Goal: Information Seeking & Learning: Learn about a topic

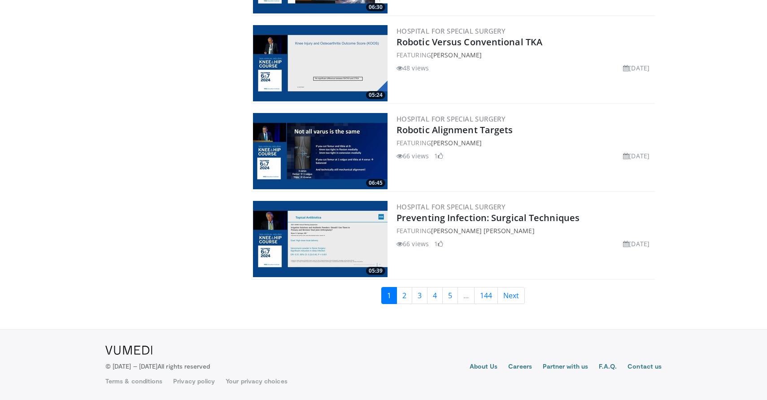
scroll to position [2100, 0]
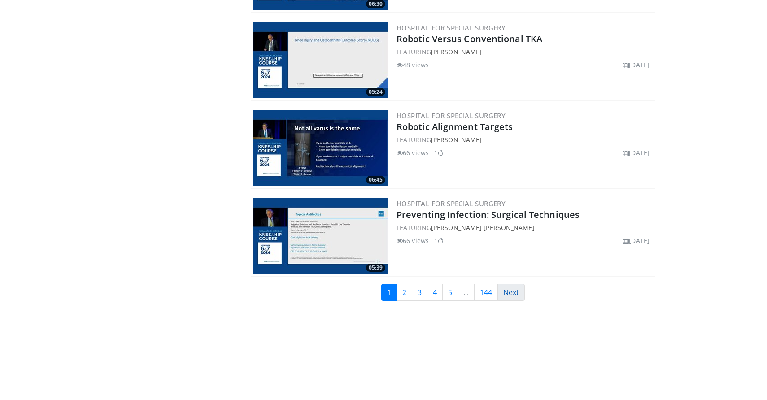
click at [512, 294] on link "Next" at bounding box center [510, 292] width 27 height 17
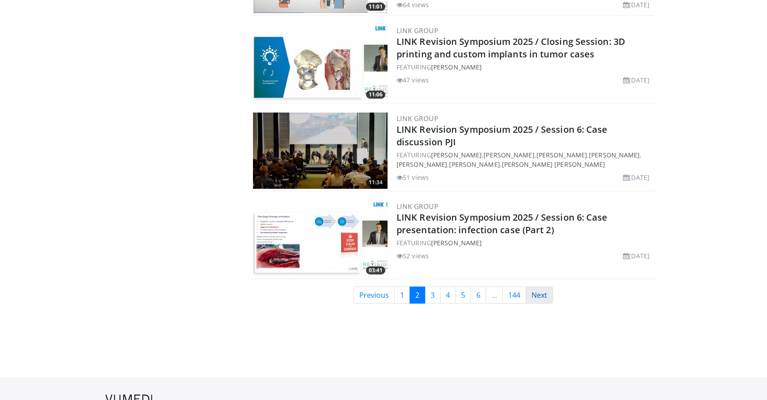
scroll to position [2097, 0]
click at [538, 293] on link "Next" at bounding box center [538, 295] width 27 height 17
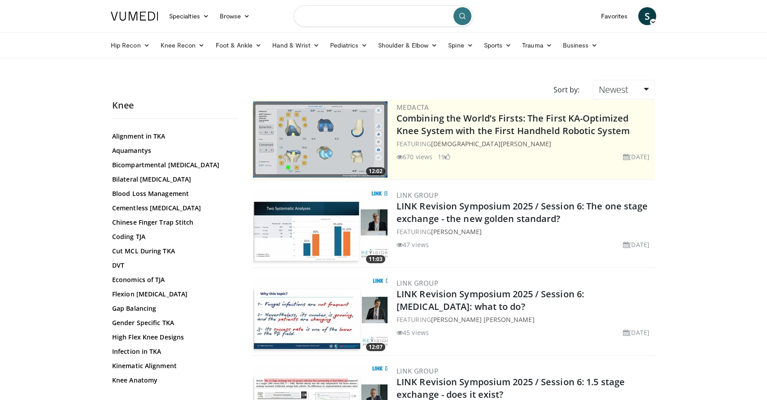
click at [381, 23] on input "Search topics, interventions" at bounding box center [383, 16] width 179 height 22
type input "*"
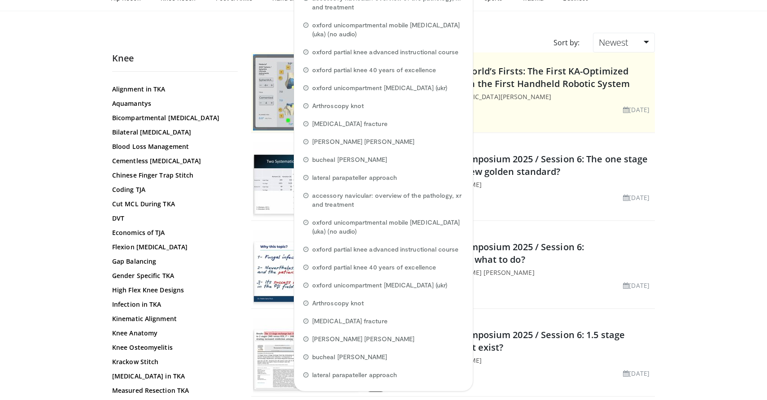
scroll to position [51, 0]
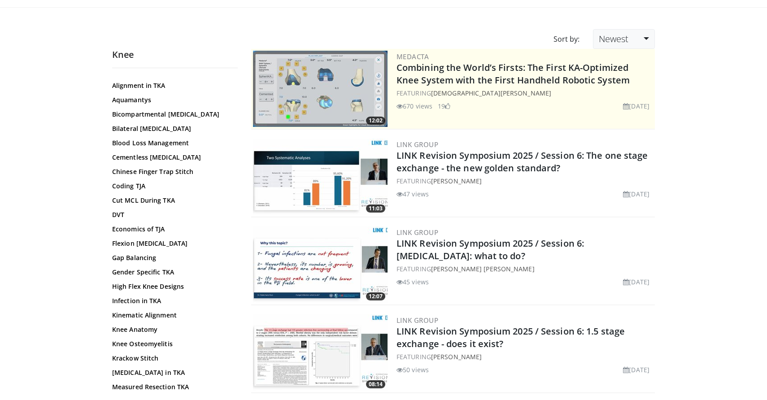
click at [636, 35] on link "Newest" at bounding box center [624, 39] width 62 height 20
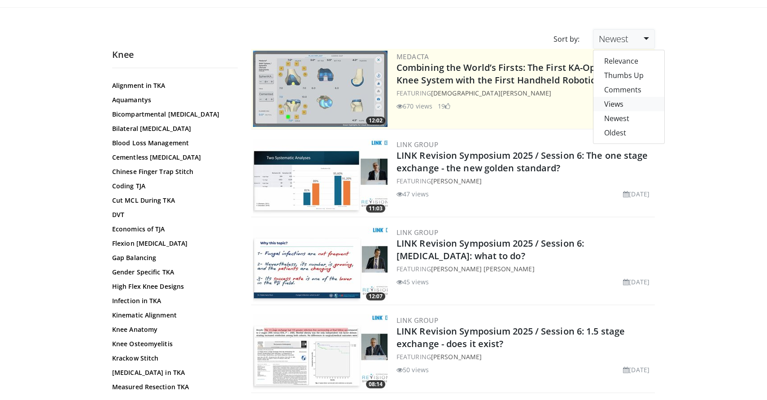
click at [619, 102] on link "Views" at bounding box center [628, 104] width 71 height 14
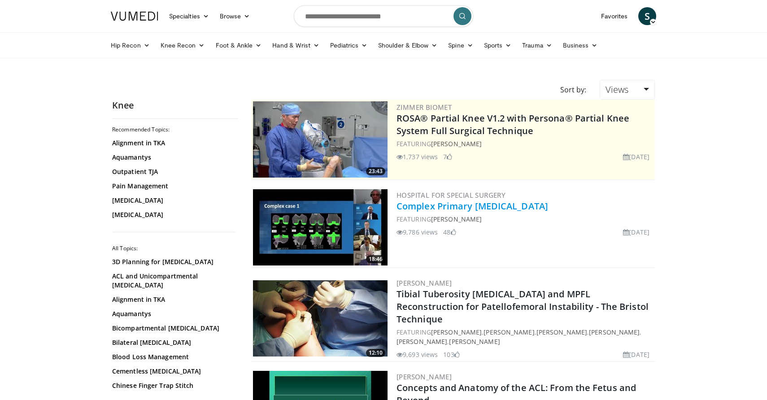
click at [483, 205] on link "Complex Primary [MEDICAL_DATA]" at bounding box center [472, 206] width 152 height 12
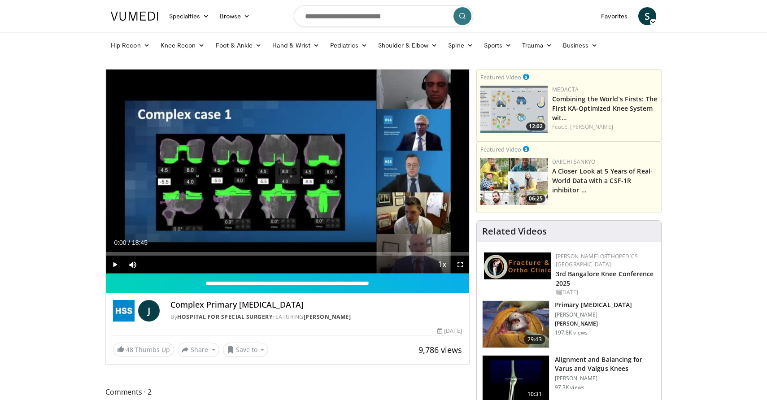
click at [114, 264] on span "Video Player" at bounding box center [115, 265] width 18 height 18
click at [150, 265] on div "23%" at bounding box center [150, 264] width 1 height 3
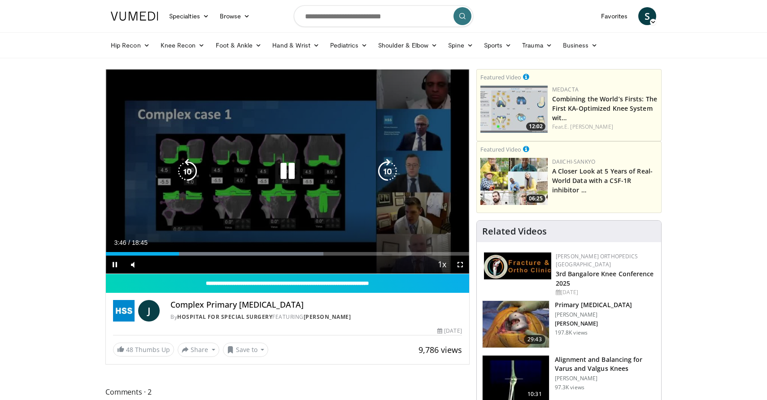
click at [285, 172] on icon "Video Player" at bounding box center [287, 171] width 25 height 25
click at [281, 177] on icon "Video Player" at bounding box center [287, 171] width 25 height 25
click at [290, 173] on icon "Video Player" at bounding box center [287, 171] width 25 height 25
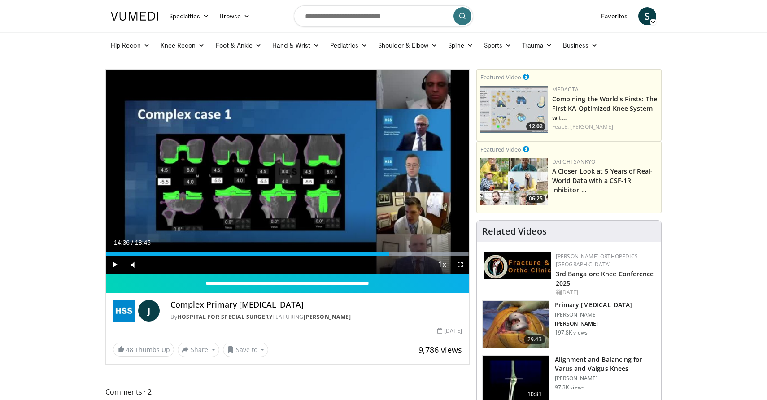
click at [290, 173] on div "10 seconds Tap to unmute" at bounding box center [287, 171] width 363 height 204
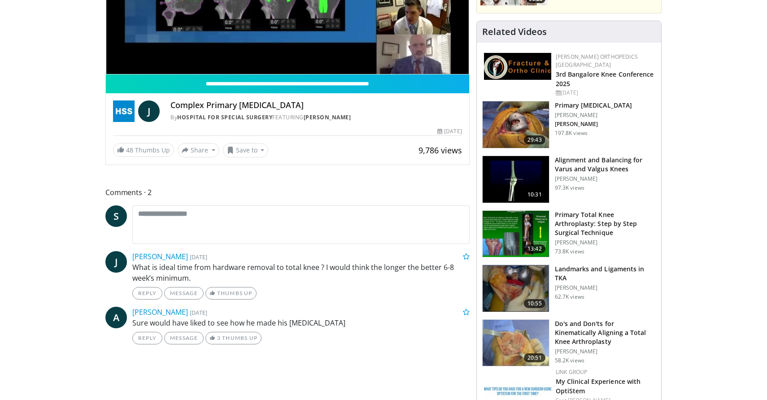
scroll to position [200, 0]
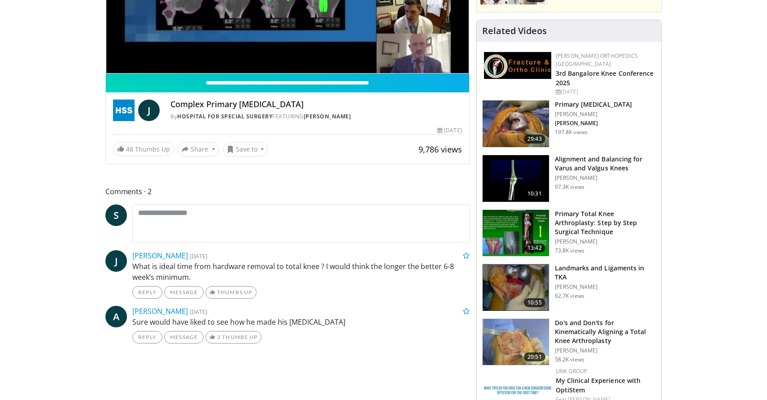
click at [608, 210] on h3 "Primary Total Knee Arthroplasty: Step by Step Surgical Technique" at bounding box center [604, 222] width 101 height 27
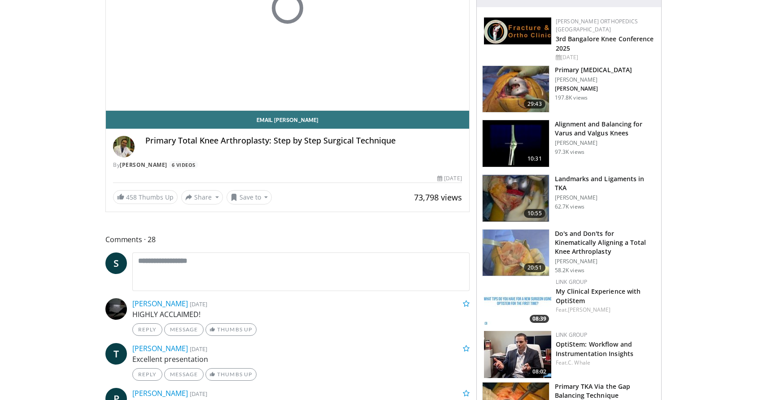
scroll to position [160, 0]
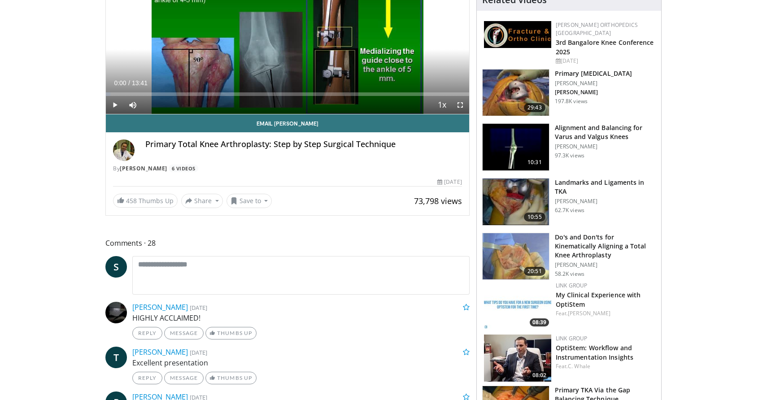
click at [579, 237] on h3 "Do's and Don'ts for Kinematically Aligning a Total Knee Arthroplasty" at bounding box center [604, 246] width 101 height 27
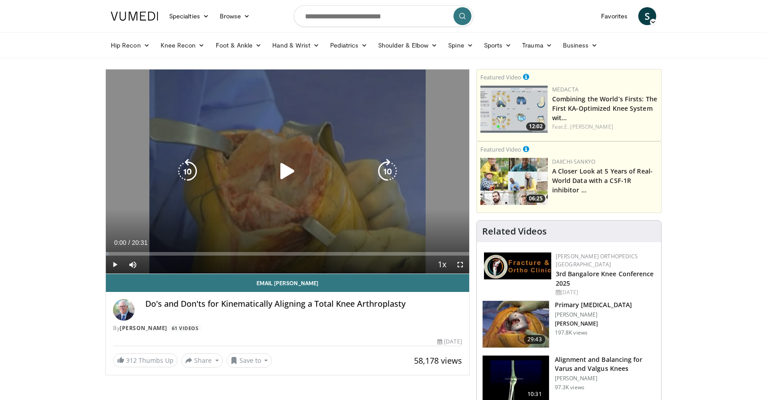
click at [284, 172] on icon "Video Player" at bounding box center [287, 171] width 25 height 25
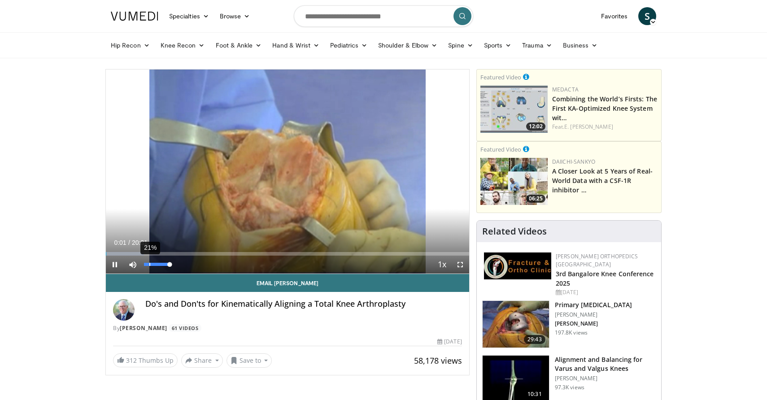
click at [149, 267] on div "21%" at bounding box center [156, 265] width 31 height 18
click at [150, 267] on div "25%" at bounding box center [156, 265] width 31 height 18
click at [149, 263] on div "19%" at bounding box center [157, 264] width 26 height 3
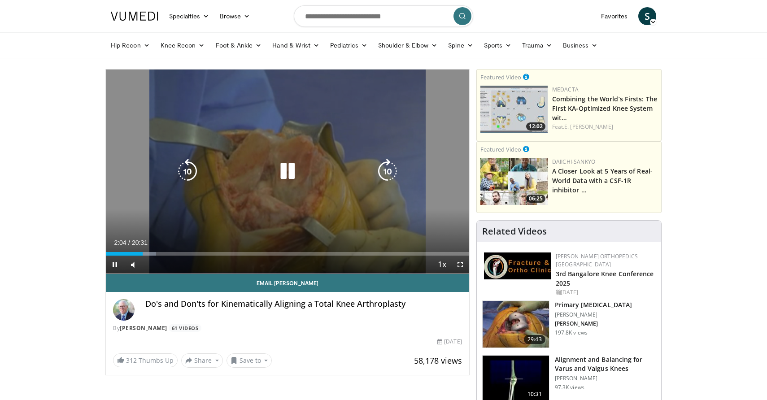
click at [290, 169] on icon "Video Player" at bounding box center [287, 171] width 25 height 25
click at [285, 170] on icon "Video Player" at bounding box center [287, 171] width 25 height 25
click at [287, 176] on icon "Video Player" at bounding box center [287, 171] width 25 height 25
click at [290, 169] on icon "Video Player" at bounding box center [287, 171] width 25 height 25
click at [288, 174] on icon "Video Player" at bounding box center [287, 171] width 25 height 25
